Goal: Navigation & Orientation: Find specific page/section

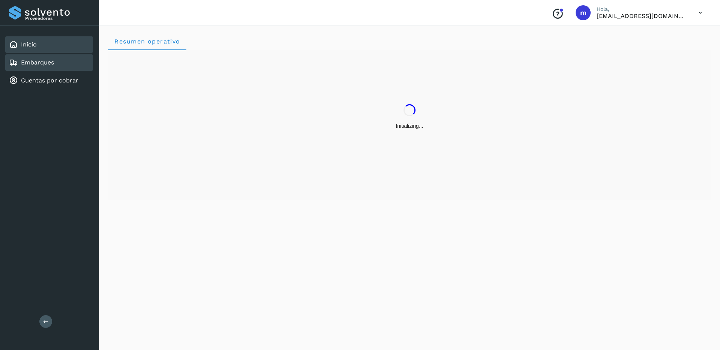
click at [39, 65] on link "Embarques" at bounding box center [37, 62] width 33 height 7
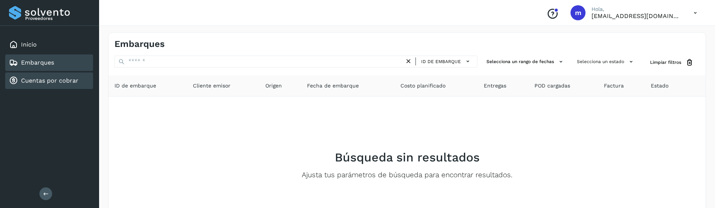
click at [26, 81] on link "Cuentas por cobrar" at bounding box center [49, 80] width 57 height 7
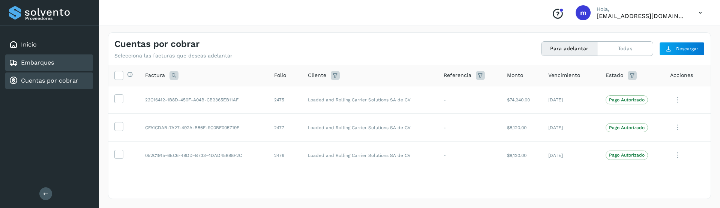
click at [34, 63] on link "Embarques" at bounding box center [37, 62] width 33 height 7
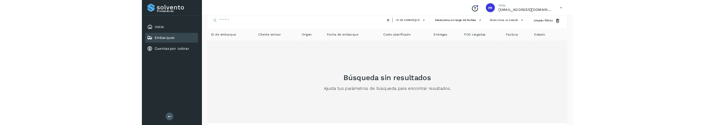
scroll to position [34, 0]
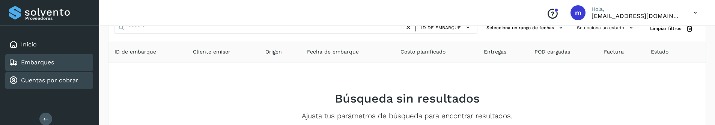
click at [31, 78] on link "Cuentas por cobrar" at bounding box center [49, 80] width 57 height 7
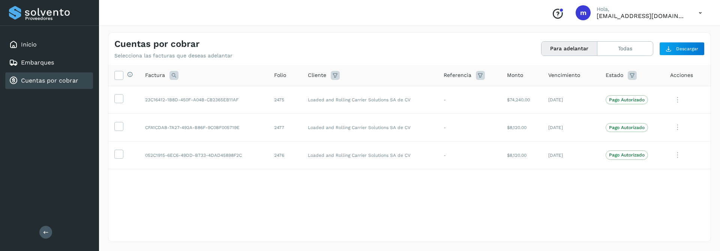
click at [702, 13] on icon at bounding box center [700, 12] width 15 height 15
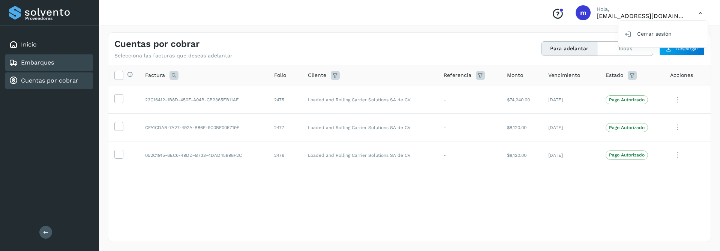
click at [38, 65] on link "Embarques" at bounding box center [37, 62] width 33 height 7
